Goal: Transaction & Acquisition: Purchase product/service

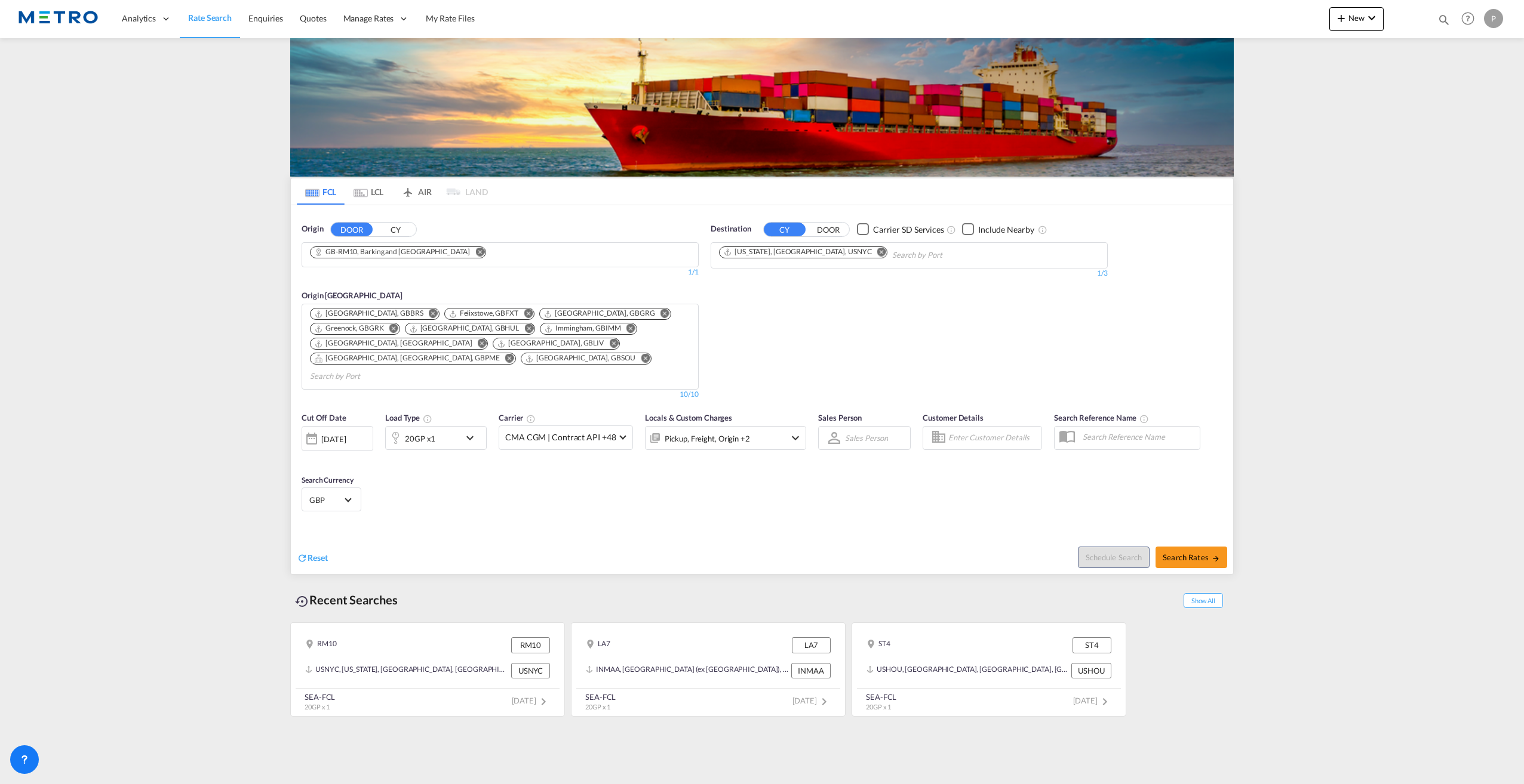
click at [467, 251] on button "Remove" at bounding box center [476, 253] width 18 height 12
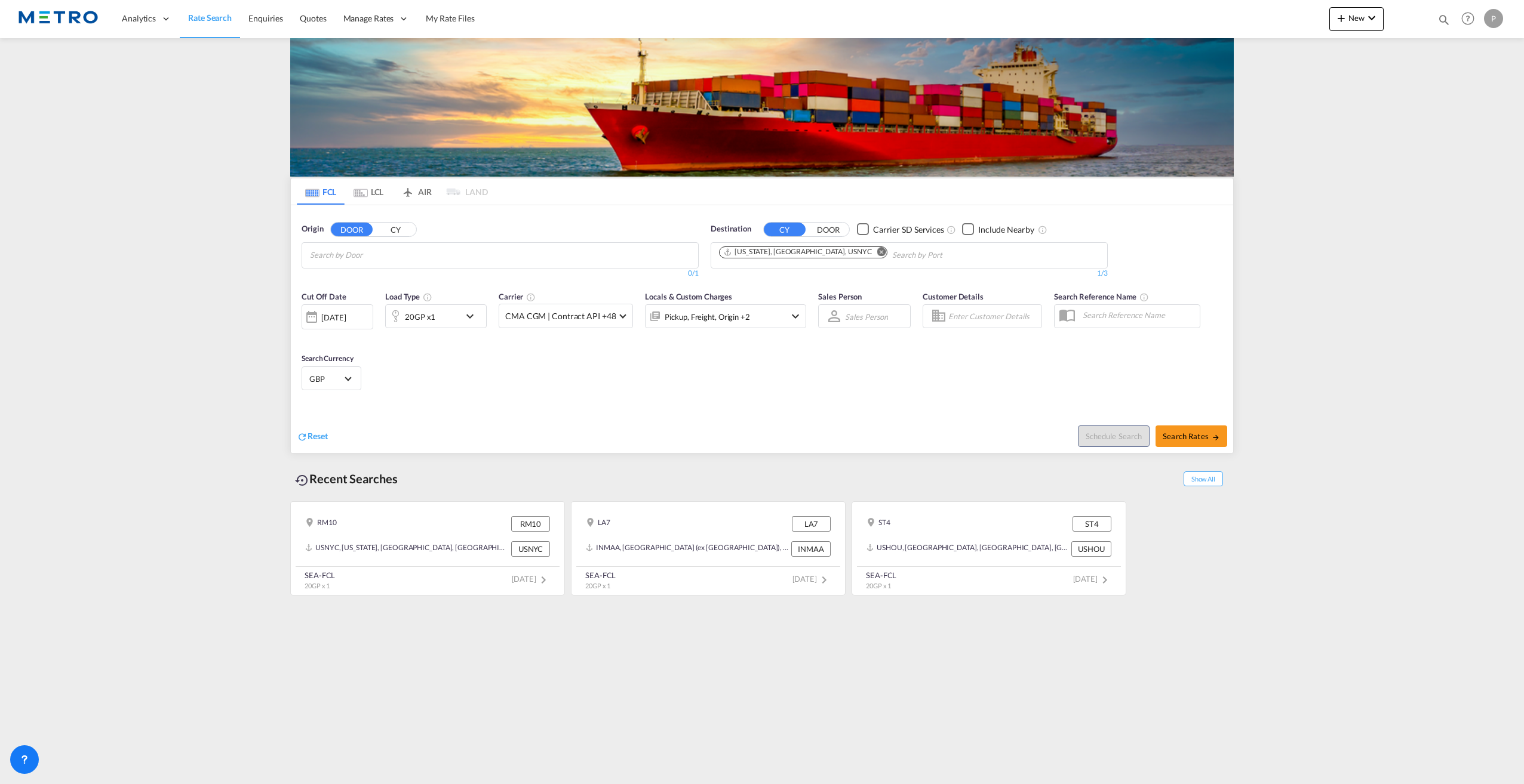
click at [446, 251] on md-chips at bounding box center [499, 255] width 396 height 25
type input "london gateway"
click at [386, 252] on input "london gateway" at bounding box center [366, 255] width 114 height 19
click at [399, 231] on button "CY" at bounding box center [395, 229] width 42 height 14
click at [393, 260] on input "london gateway" at bounding box center [366, 255] width 114 height 19
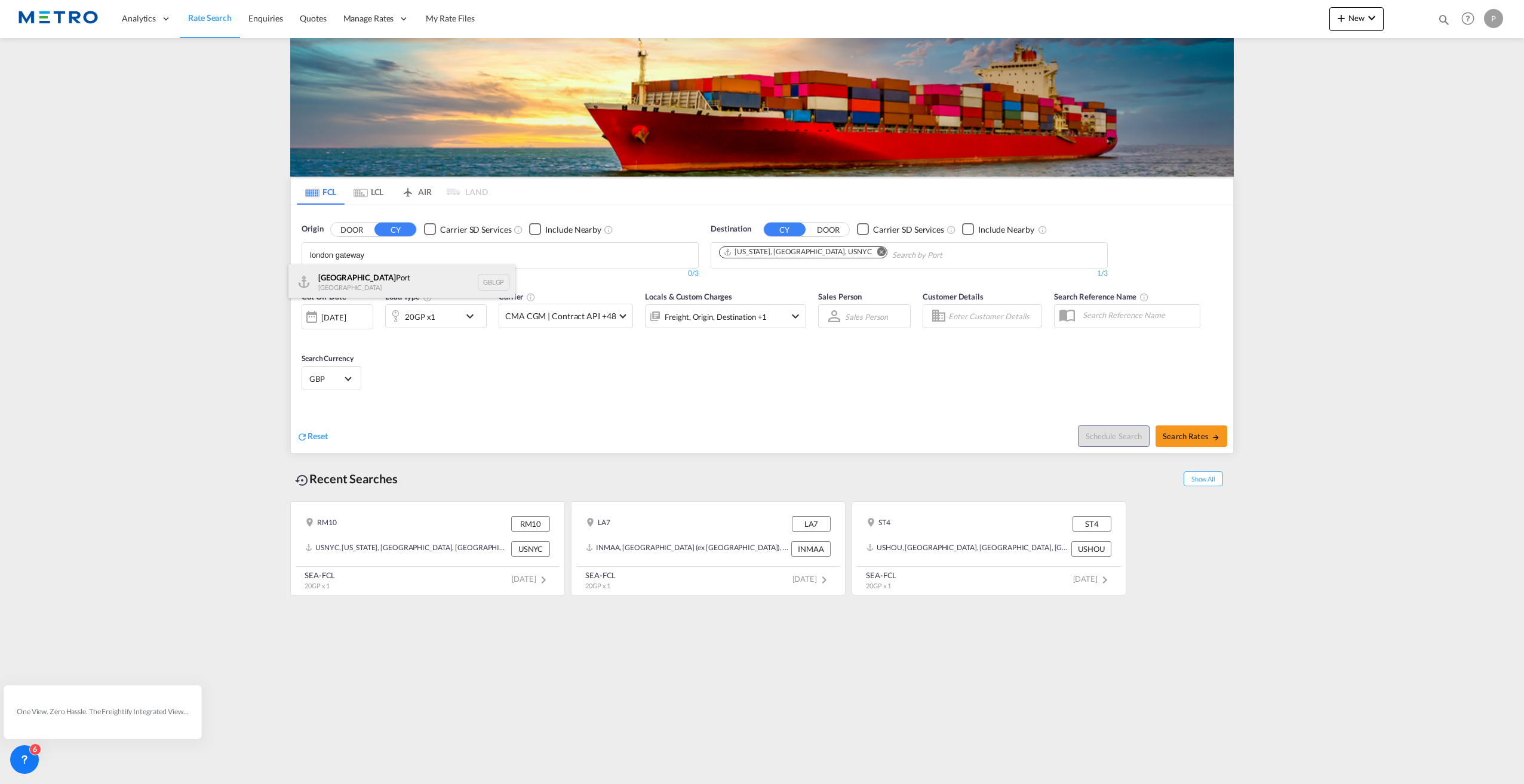
click at [398, 284] on div "[GEOGRAPHIC_DATA] [GEOGRAPHIC_DATA] [GEOGRAPHIC_DATA]" at bounding box center [402, 283] width 227 height 36
click at [877, 252] on md-icon "Remove" at bounding box center [881, 252] width 9 height 9
click at [813, 253] on body "Analytics Reports Dashboard Rate Search Enquiries Quotes" at bounding box center [762, 392] width 1524 height 784
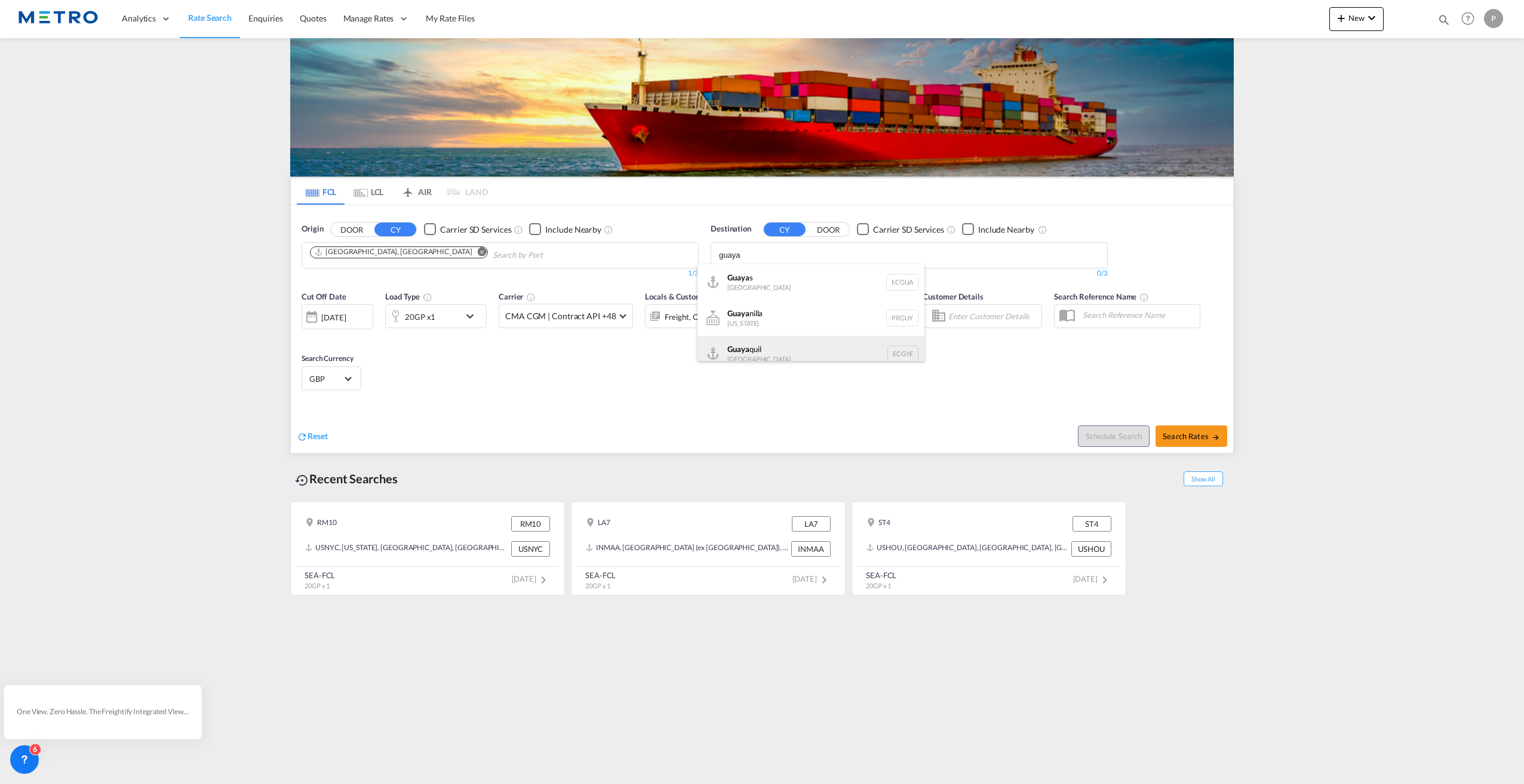
type input "guaya"
click at [807, 348] on div "Guaya quil [GEOGRAPHIC_DATA] [GEOGRAPHIC_DATA]" at bounding box center [811, 354] width 227 height 36
click at [477, 323] on div "20GP x1" at bounding box center [436, 316] width 101 height 24
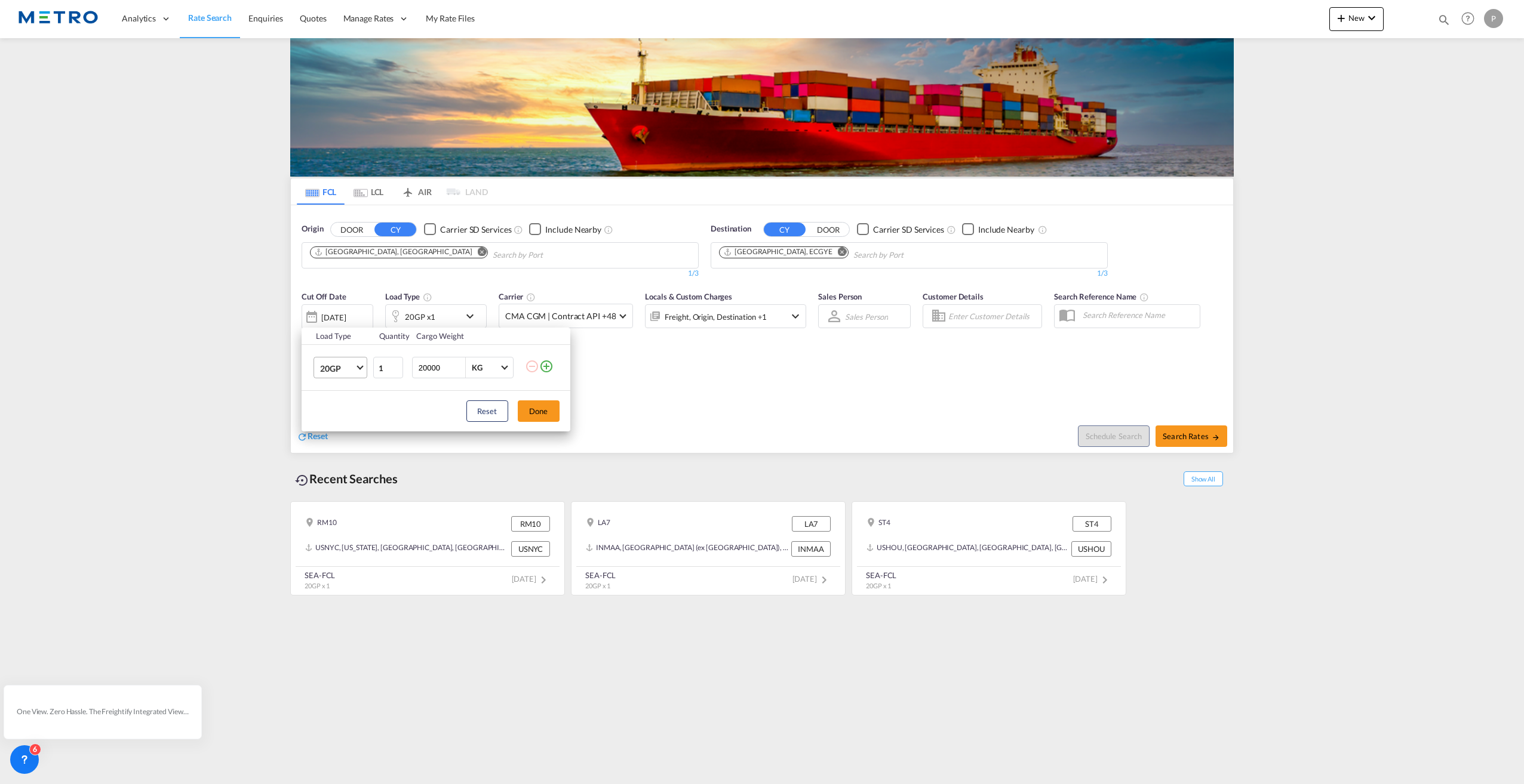
click at [352, 372] on span "20GP" at bounding box center [337, 369] width 35 height 12
click at [346, 426] on md-option "40HC" at bounding box center [350, 425] width 81 height 29
click at [558, 414] on button "Done" at bounding box center [538, 412] width 42 height 22
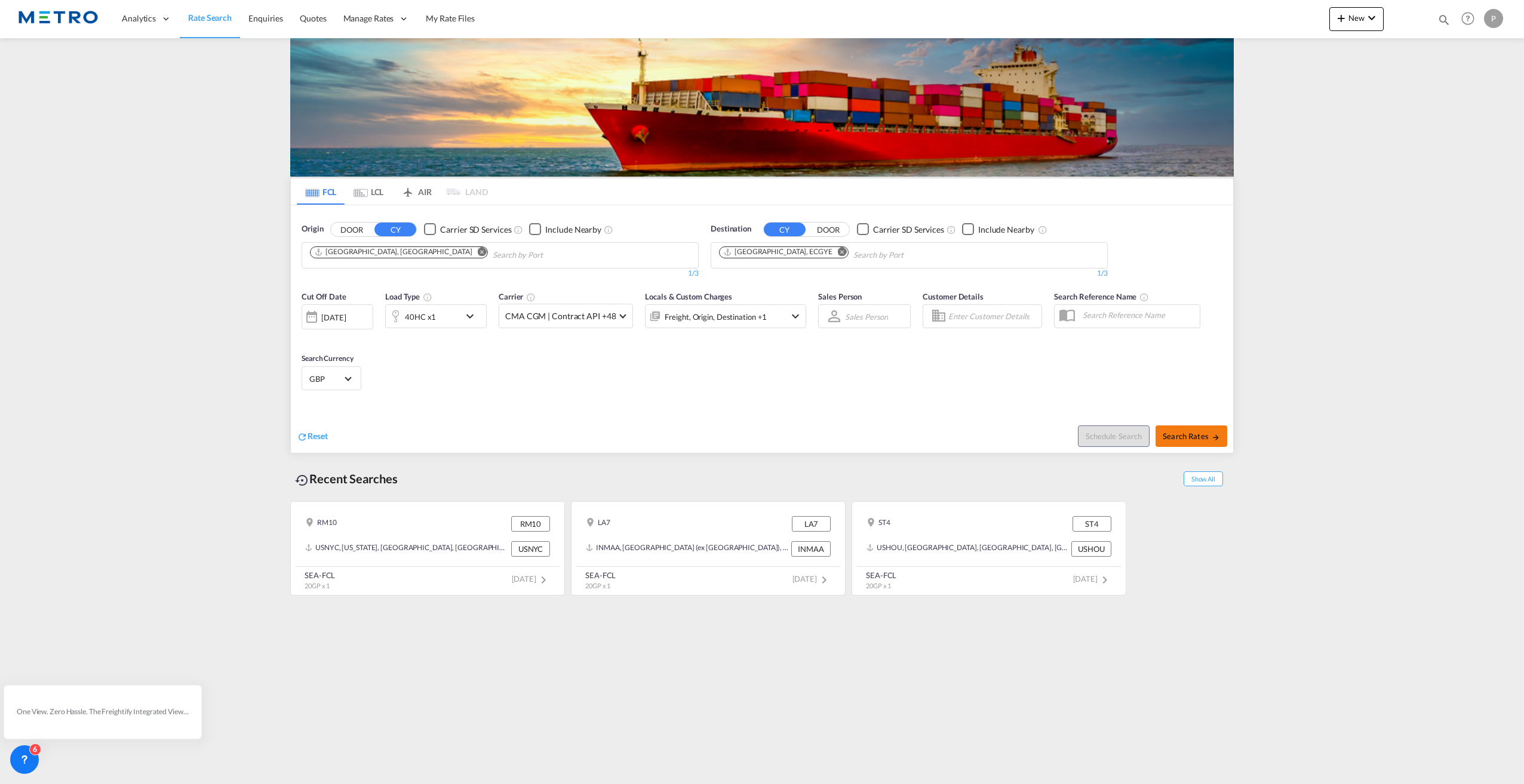
click at [1190, 436] on span "Search Rates" at bounding box center [1190, 436] width 57 height 9
type input "GBLGP to ECGYE / [DATE]"
